Goal: Task Accomplishment & Management: Use online tool/utility

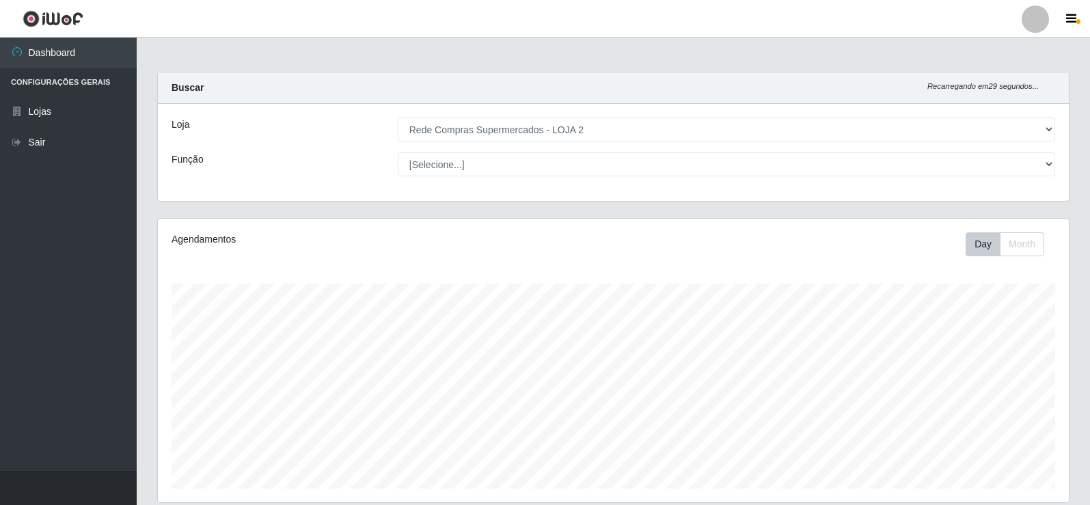
select select "161"
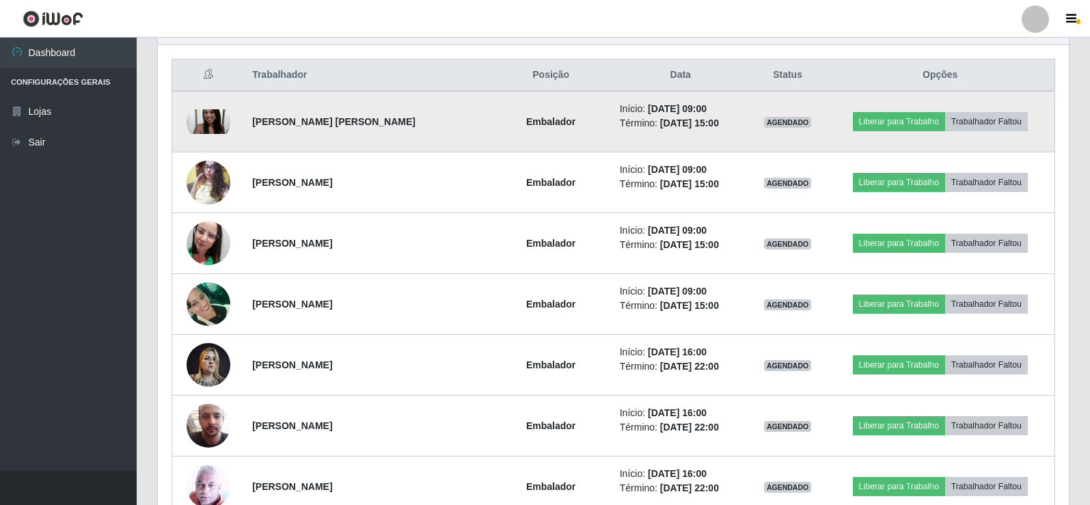
scroll to position [517, 0]
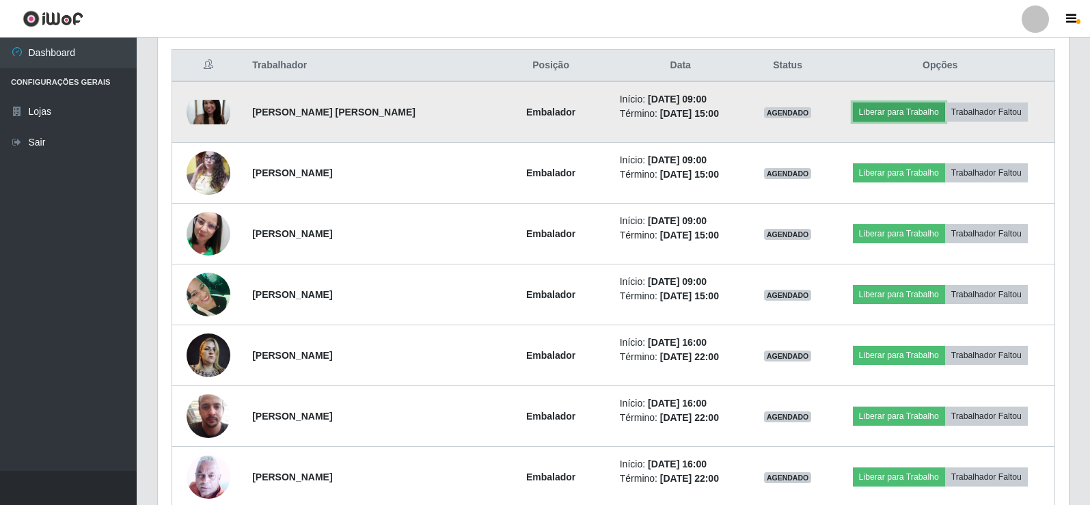
click at [917, 109] on button "Liberar para Trabalho" at bounding box center [899, 112] width 92 height 19
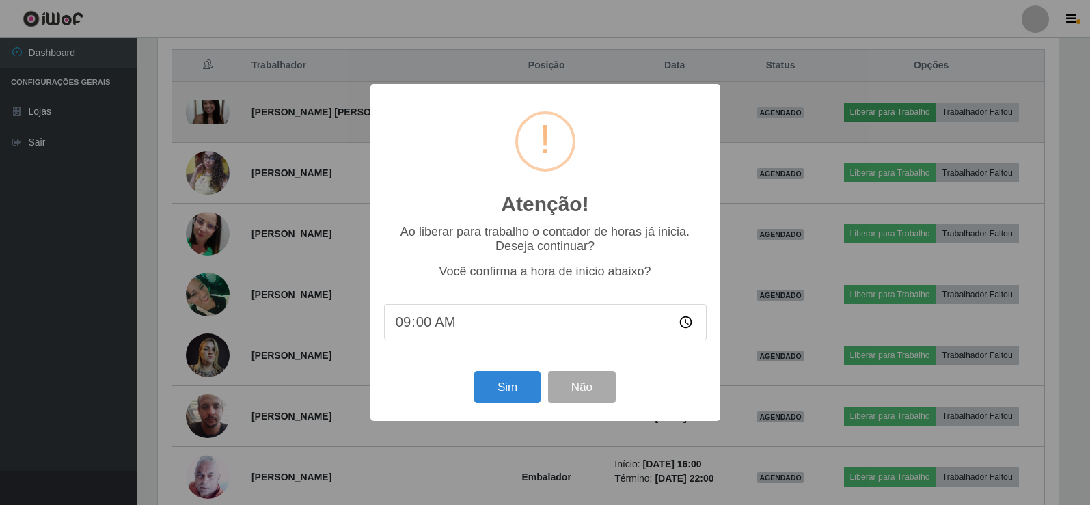
scroll to position [284, 904]
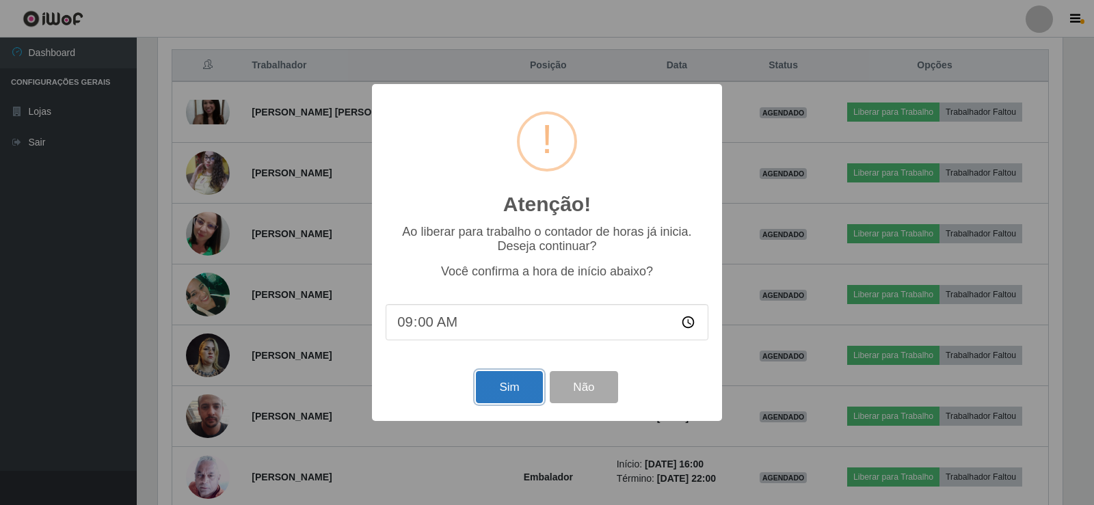
click at [515, 397] on button "Sim" at bounding box center [509, 387] width 66 height 32
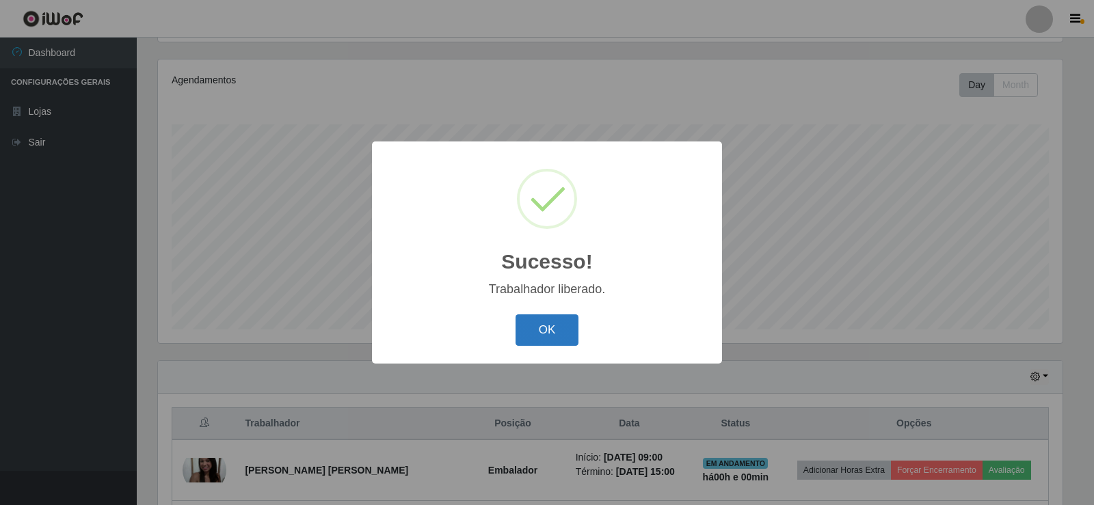
click at [554, 335] on button "OK" at bounding box center [547, 330] width 64 height 32
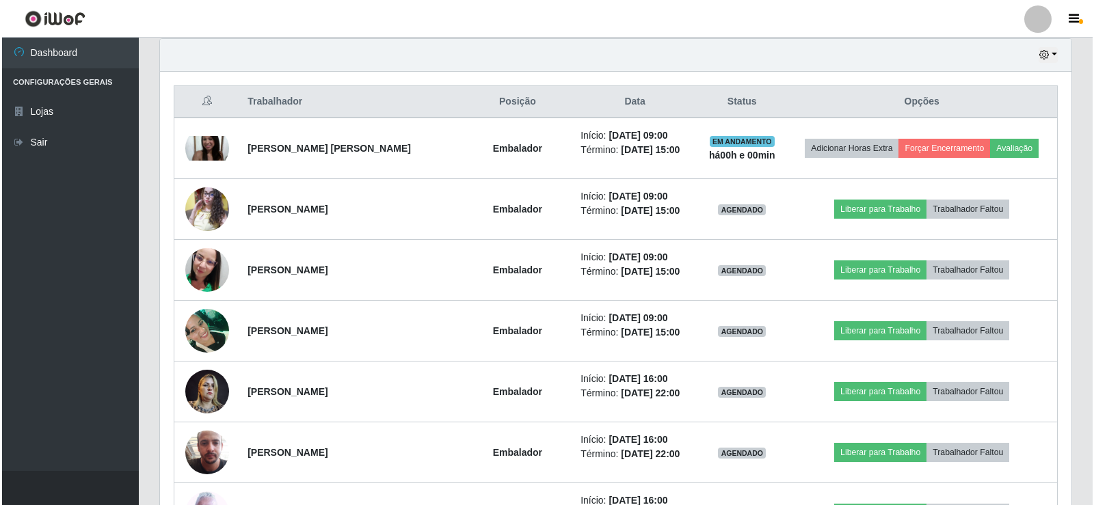
scroll to position [501, 0]
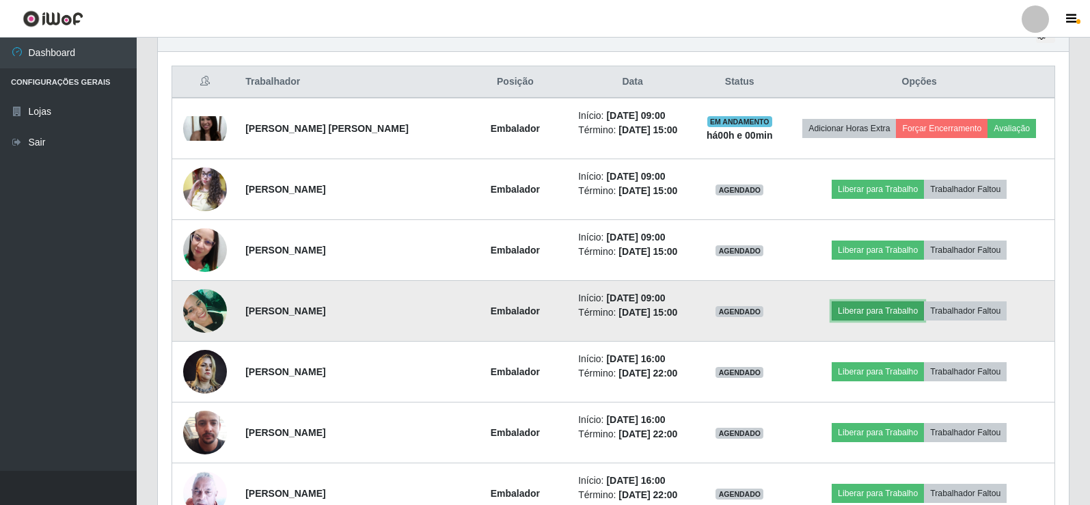
click at [880, 306] on button "Liberar para Trabalho" at bounding box center [878, 310] width 92 height 19
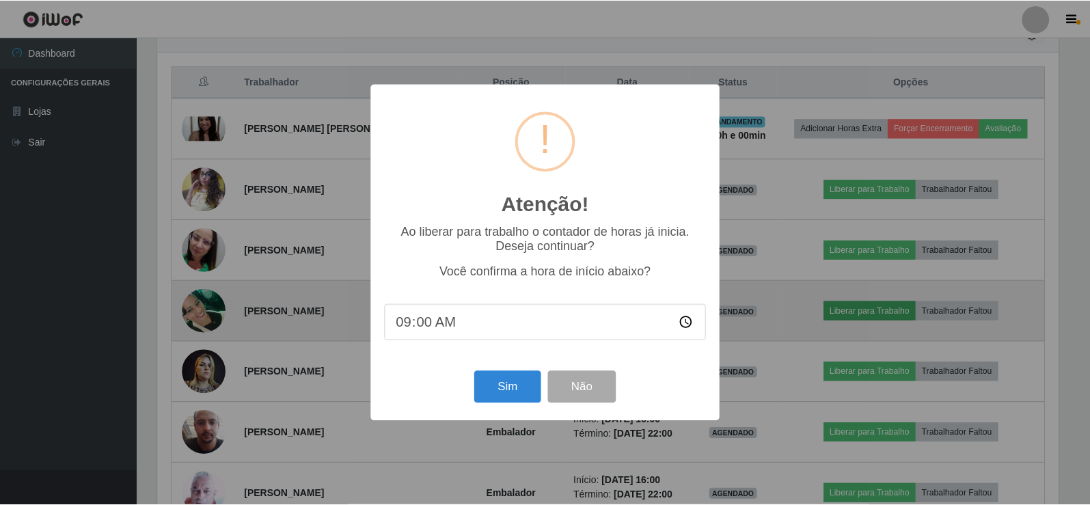
scroll to position [284, 904]
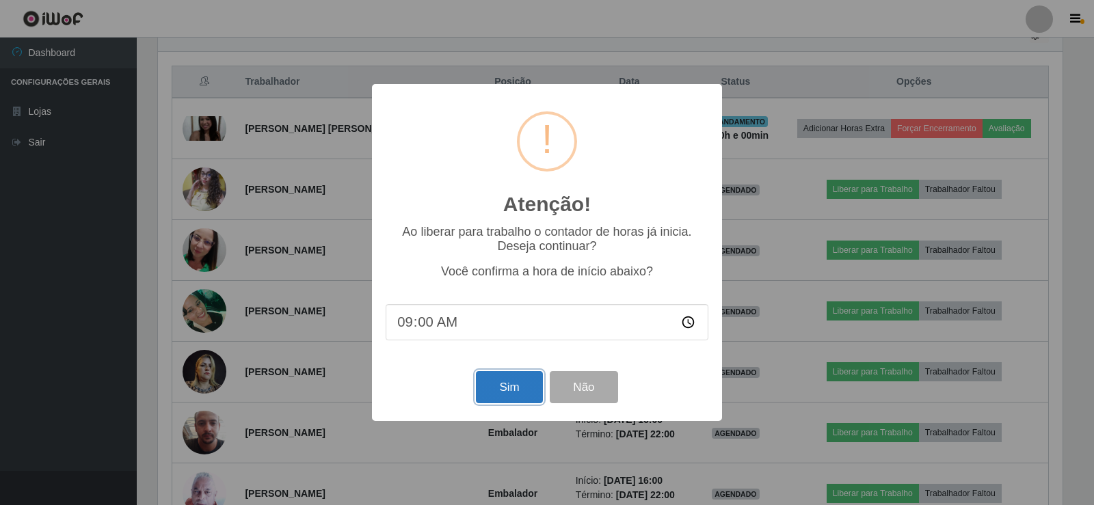
click at [515, 381] on button "Sim" at bounding box center [509, 387] width 66 height 32
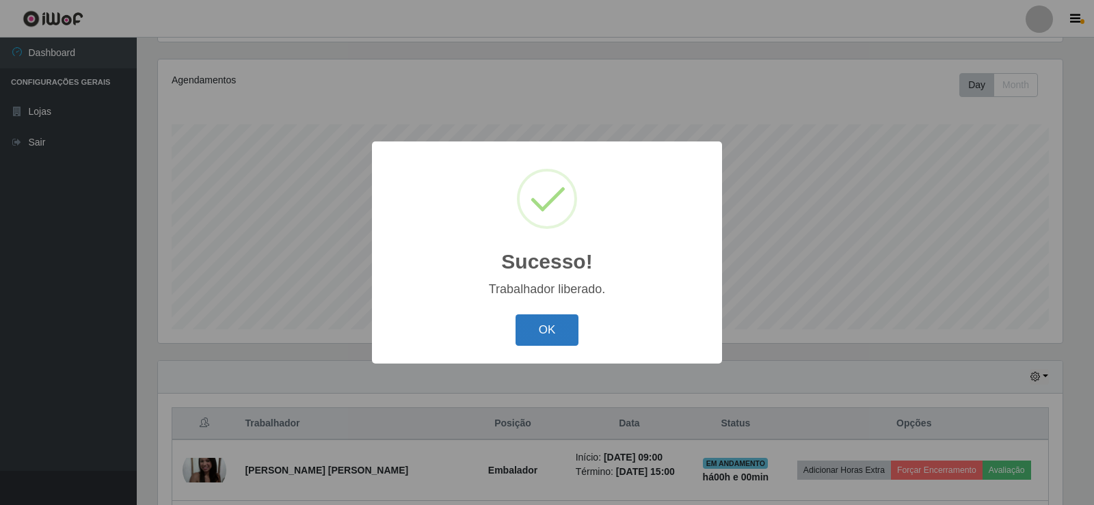
click at [540, 323] on button "OK" at bounding box center [547, 330] width 64 height 32
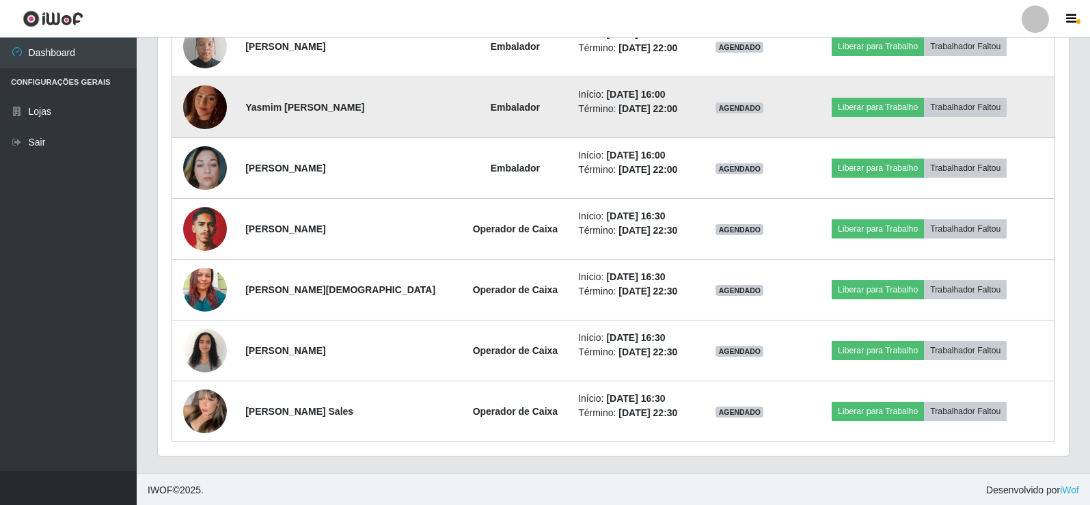
scroll to position [1133, 0]
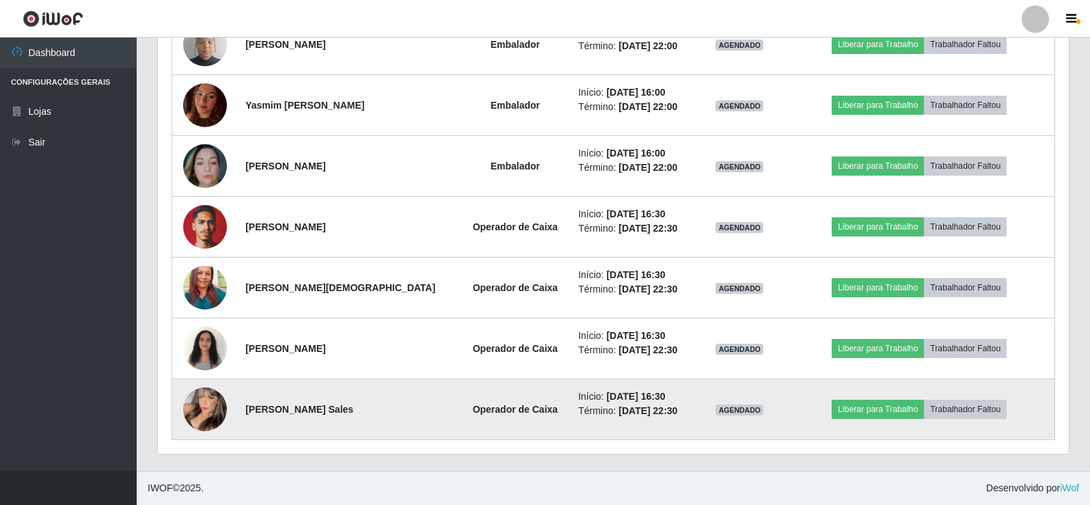
click at [203, 400] on img at bounding box center [205, 409] width 44 height 60
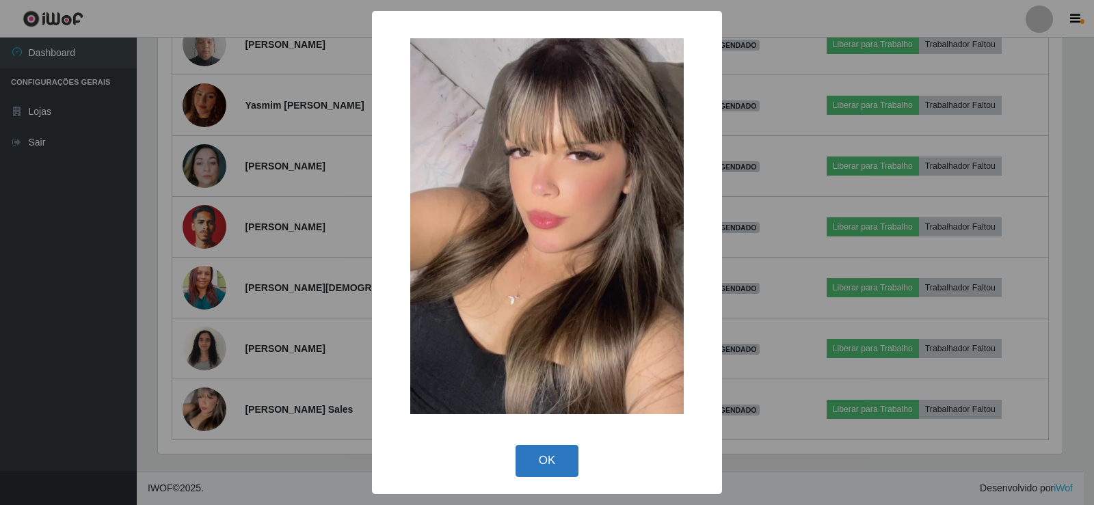
click at [556, 462] on button "OK" at bounding box center [547, 461] width 64 height 32
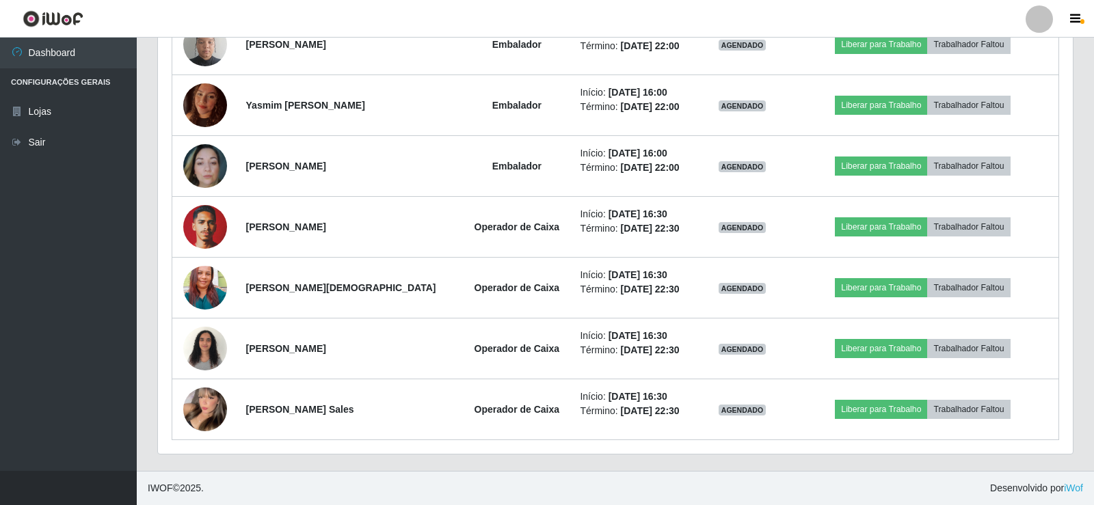
scroll to position [284, 911]
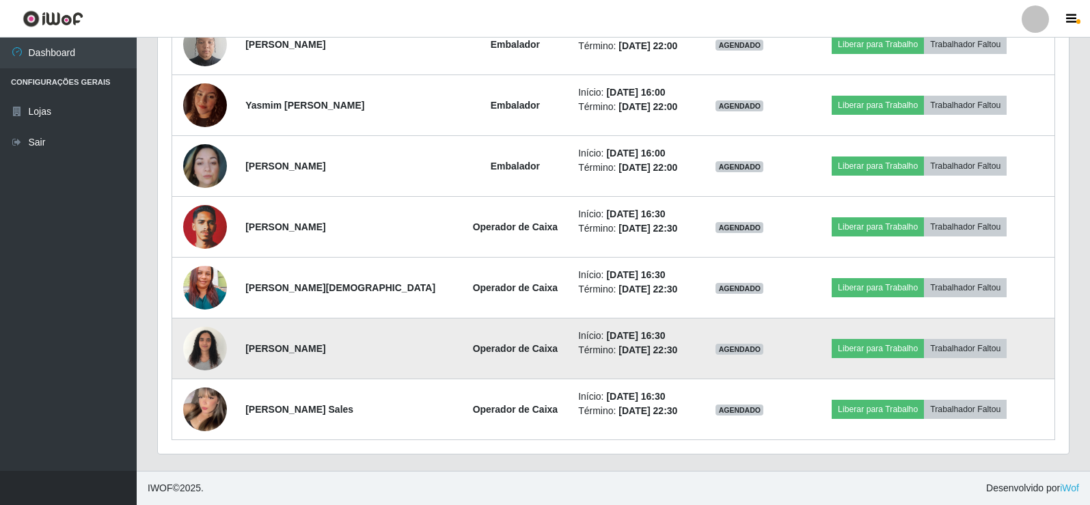
click at [193, 341] on img at bounding box center [205, 348] width 44 height 58
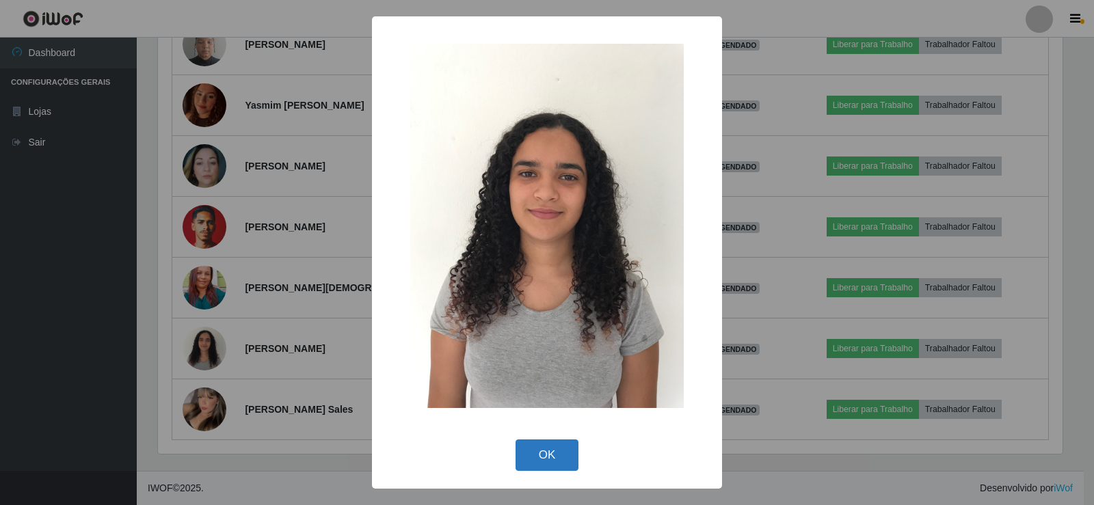
click at [554, 441] on button "OK" at bounding box center [547, 455] width 64 height 32
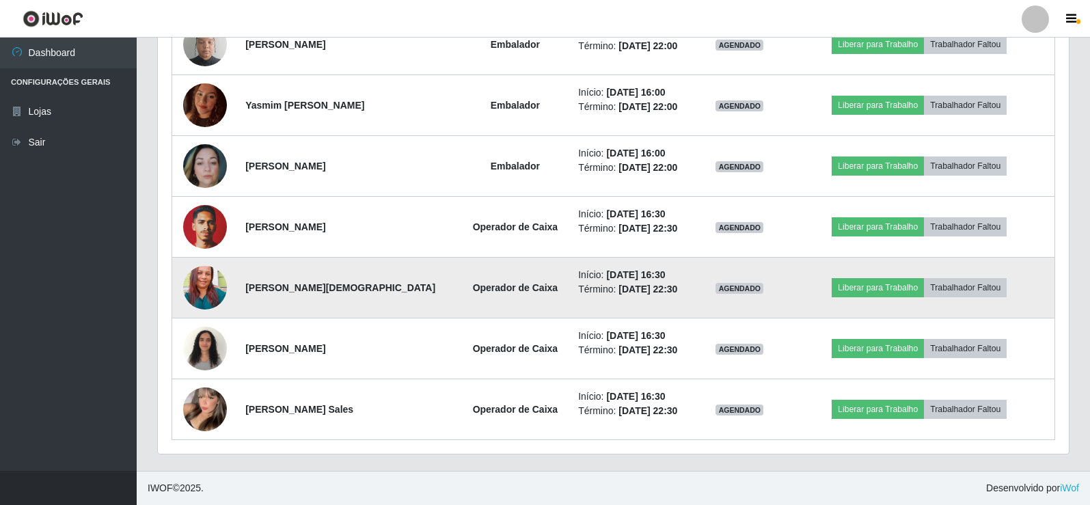
click at [203, 277] on img at bounding box center [205, 287] width 44 height 58
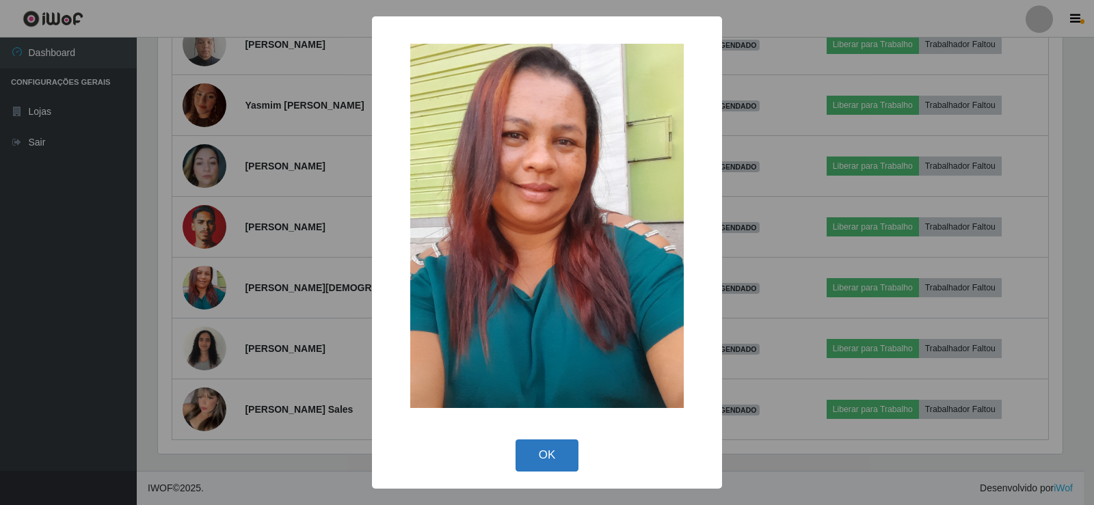
click at [543, 465] on button "OK" at bounding box center [547, 455] width 64 height 32
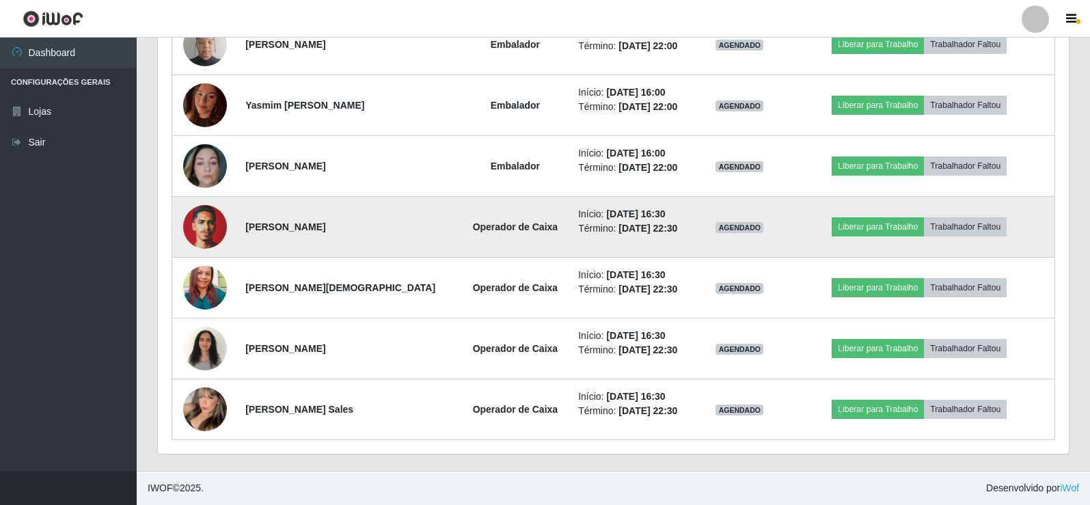
click at [215, 225] on img at bounding box center [205, 227] width 44 height 58
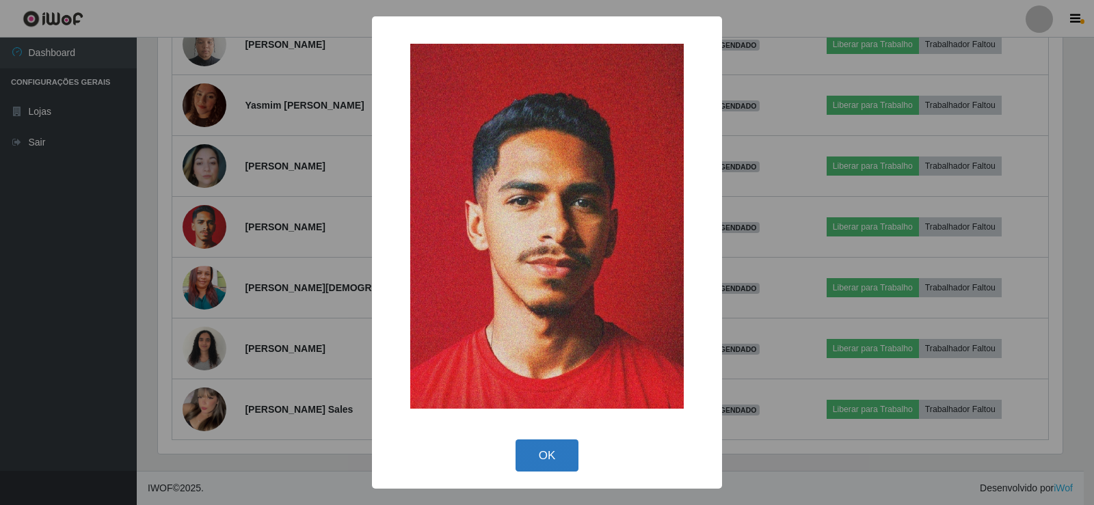
click at [553, 449] on button "OK" at bounding box center [547, 455] width 64 height 32
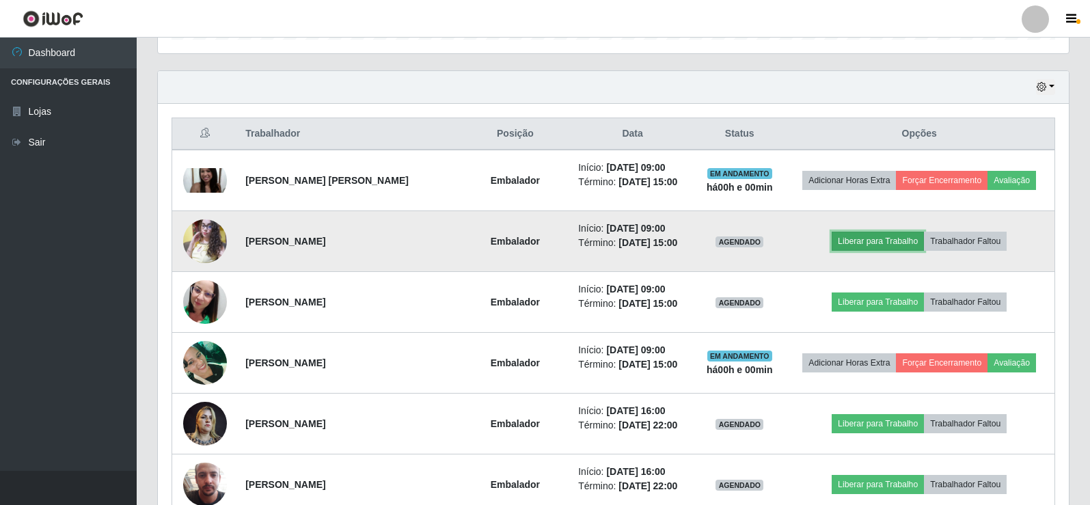
click at [889, 236] on button "Liberar para Trabalho" at bounding box center [878, 241] width 92 height 19
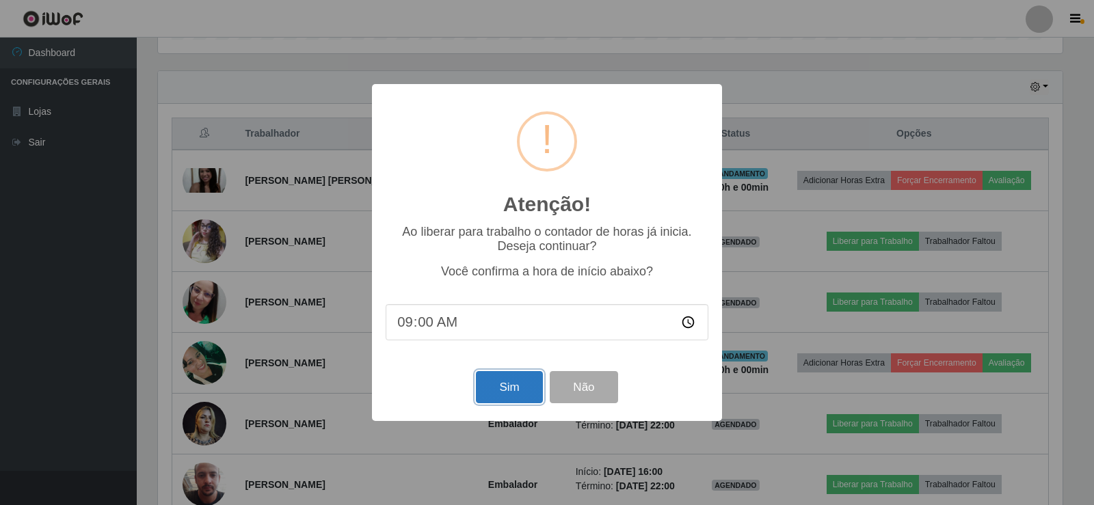
click at [524, 391] on button "Sim" at bounding box center [509, 387] width 66 height 32
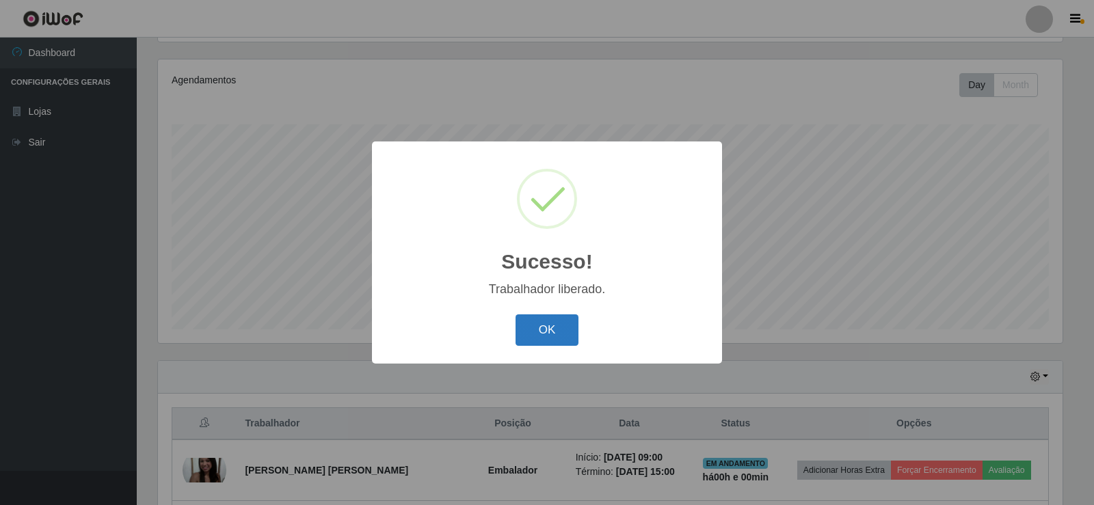
click at [555, 330] on button "OK" at bounding box center [547, 330] width 64 height 32
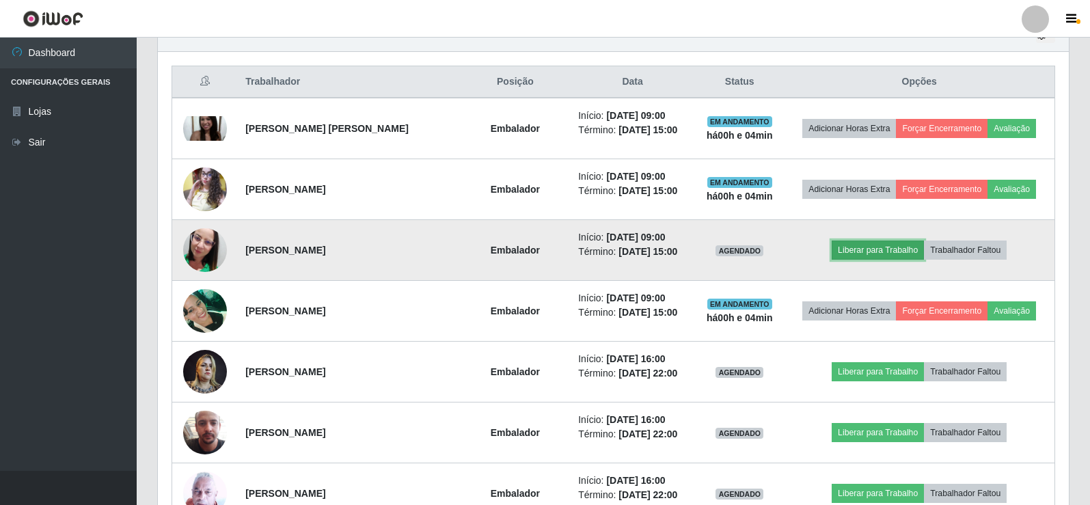
click at [884, 245] on button "Liberar para Trabalho" at bounding box center [878, 250] width 92 height 19
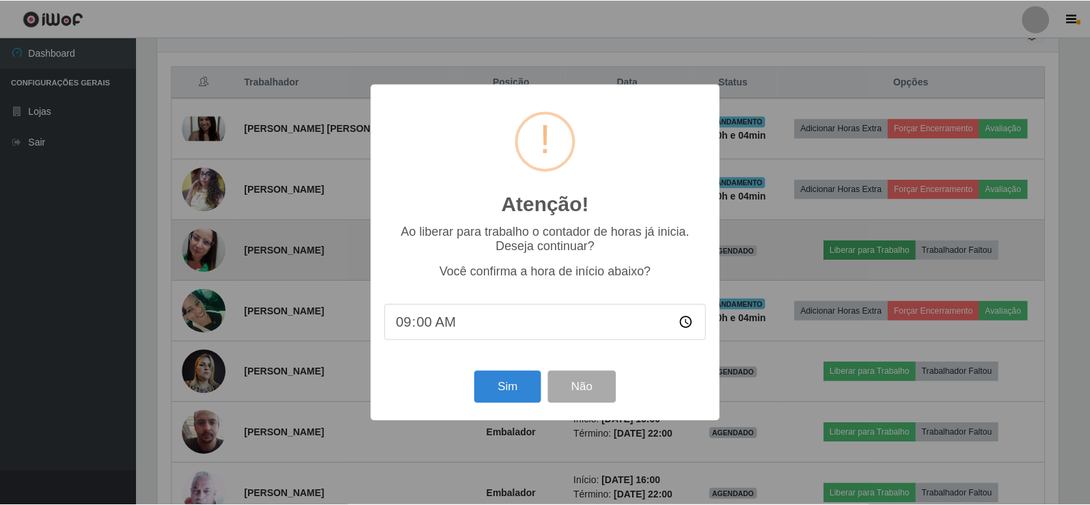
scroll to position [284, 904]
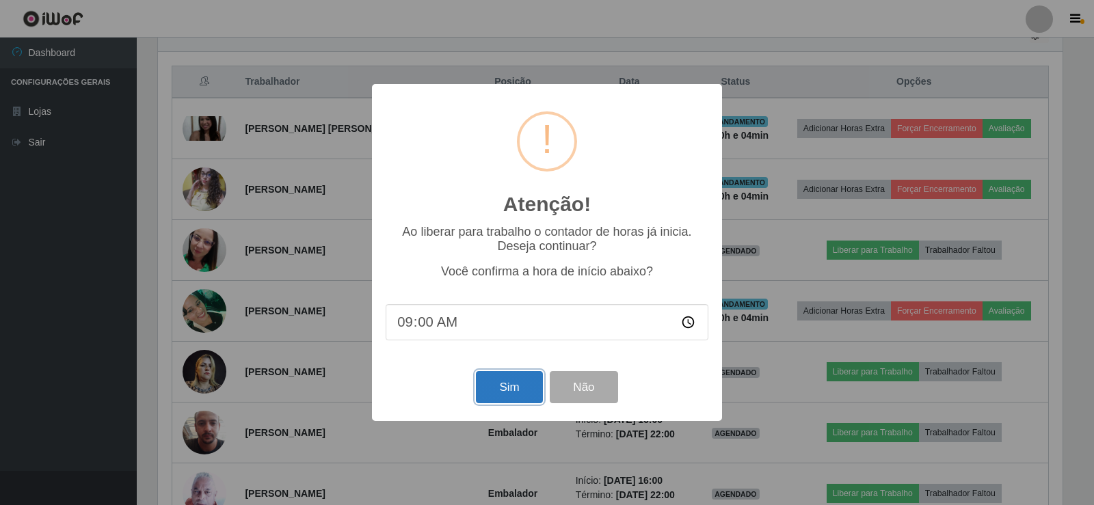
click at [522, 388] on button "Sim" at bounding box center [509, 387] width 66 height 32
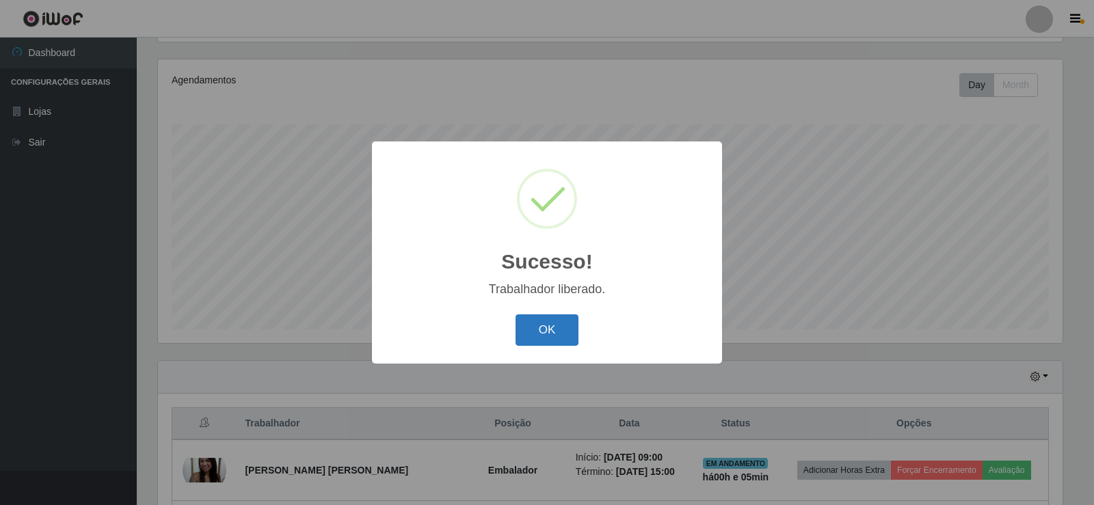
click at [571, 329] on button "OK" at bounding box center [547, 330] width 64 height 32
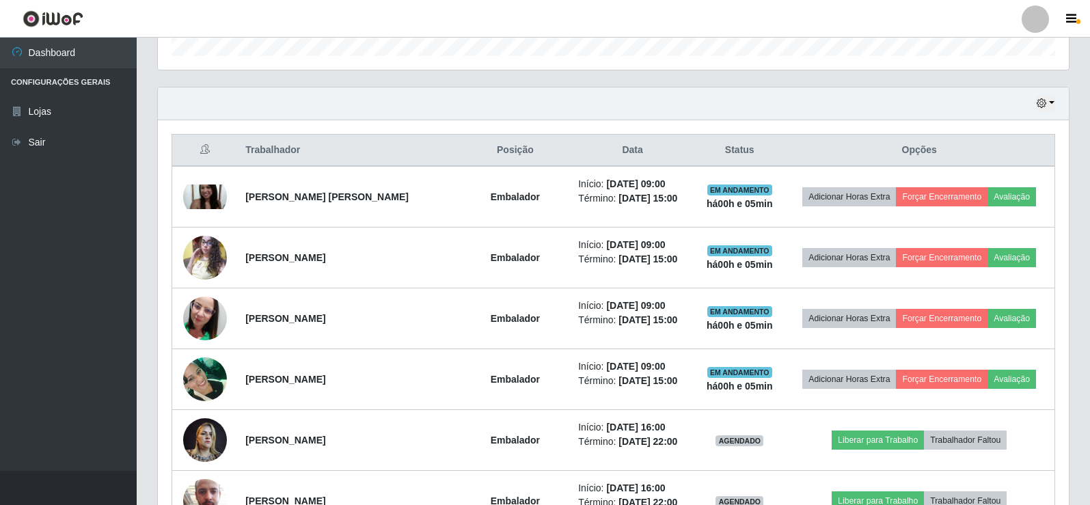
scroll to position [501, 0]
